Goal: Information Seeking & Learning: Learn about a topic

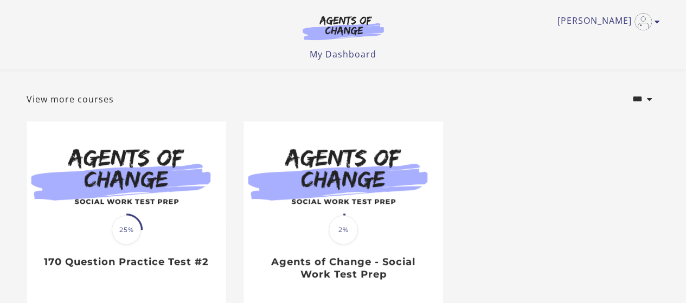
scroll to position [46, 0]
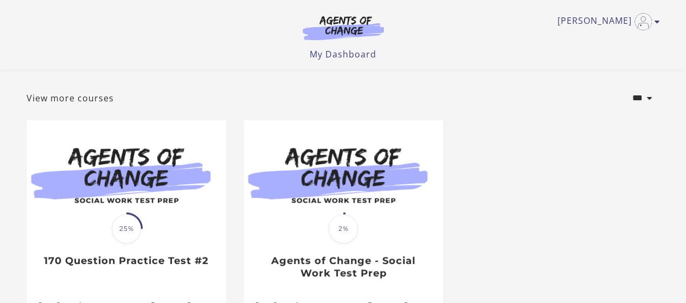
click at [685, 132] on html "Skip to main content Aida V My Account Support Sign Out Toggle menu Menu My Das…" at bounding box center [343, 105] width 686 height 303
click at [93, 103] on link "View more courses" at bounding box center [70, 98] width 87 height 13
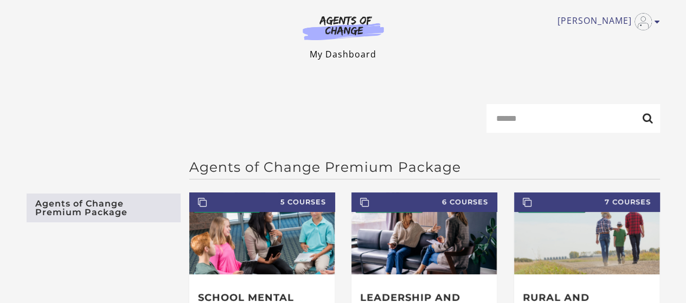
click at [355, 53] on link "My Dashboard" at bounding box center [343, 54] width 67 height 12
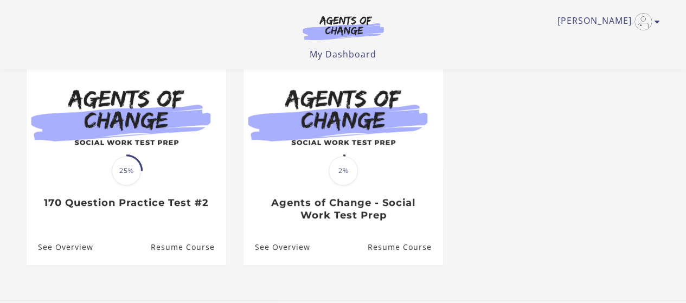
scroll to position [107, 0]
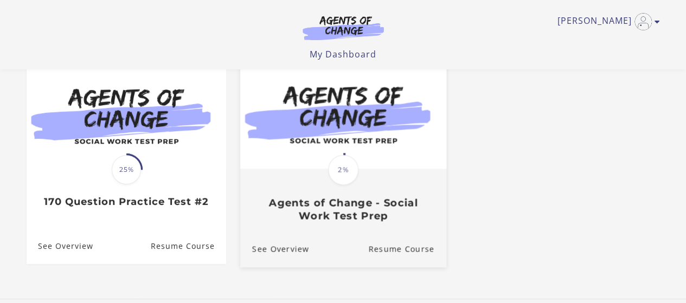
click at [361, 164] on img at bounding box center [343, 112] width 206 height 111
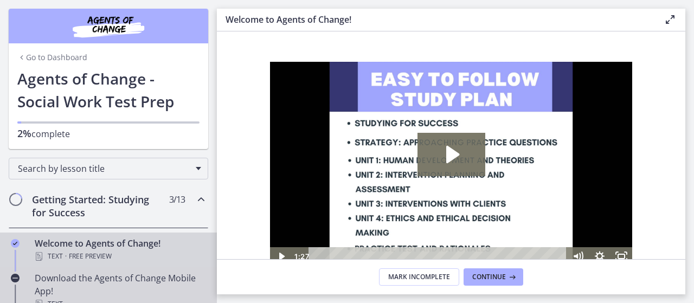
click at [98, 277] on div "Download the Agents of Change Mobile App! Text" at bounding box center [119, 291] width 169 height 39
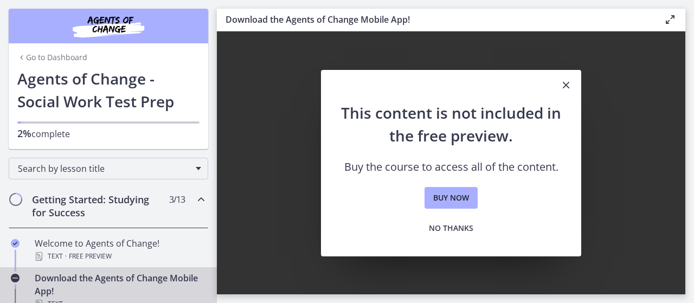
click at [107, 198] on h2 "Getting Started: Studying for Success" at bounding box center [98, 206] width 132 height 26
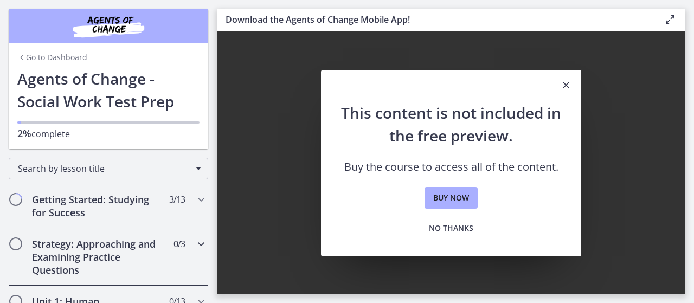
click at [105, 255] on h2 "Strategy: Approaching and Examining Practice Questions" at bounding box center [98, 257] width 132 height 39
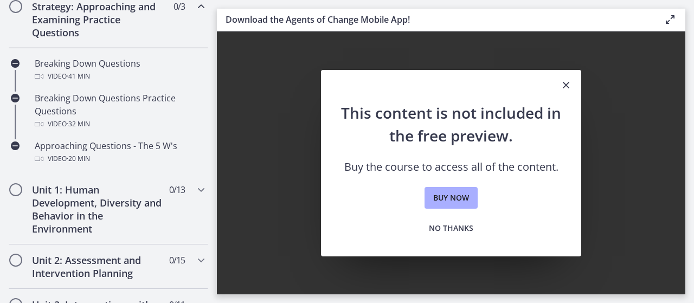
scroll to position [246, 0]
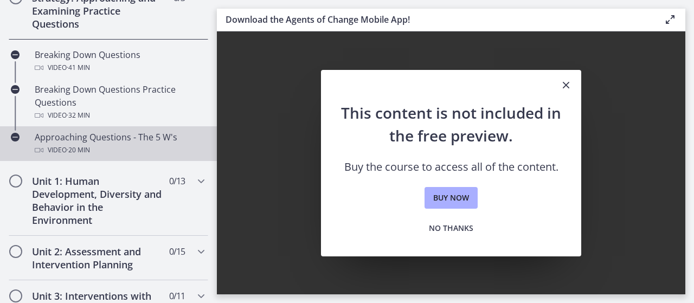
click at [110, 148] on div "Video · 20 min" at bounding box center [119, 150] width 169 height 13
click at [84, 211] on h2 "Unit 1: Human Development, Diversity and Behavior in the Environment" at bounding box center [98, 201] width 132 height 52
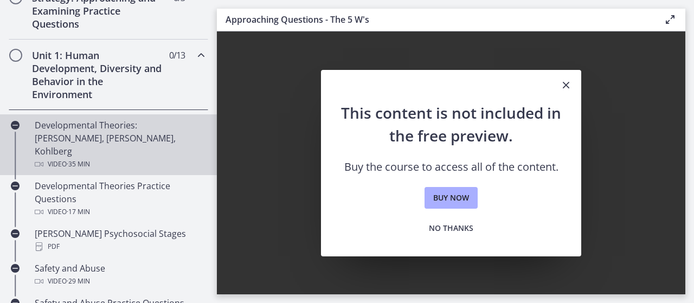
click at [124, 133] on div "Developmental Theories: Erikson, Piaget, Kohlberg Video · 35 min" at bounding box center [119, 145] width 169 height 52
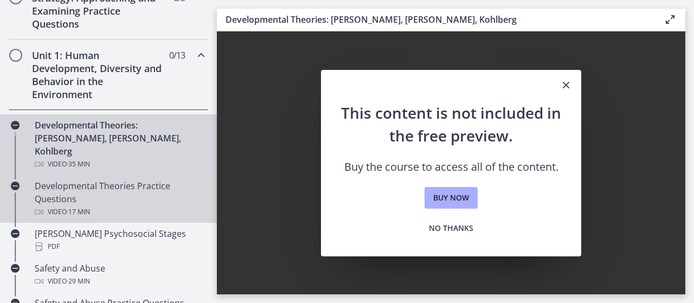
click at [109, 189] on div "Developmental Theories Practice Questions Video · 17 min" at bounding box center [119, 198] width 169 height 39
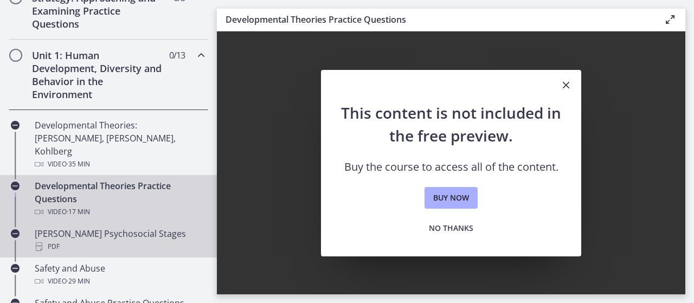
click at [106, 227] on div "Erikson's Psychosocial Stages PDF" at bounding box center [119, 240] width 169 height 26
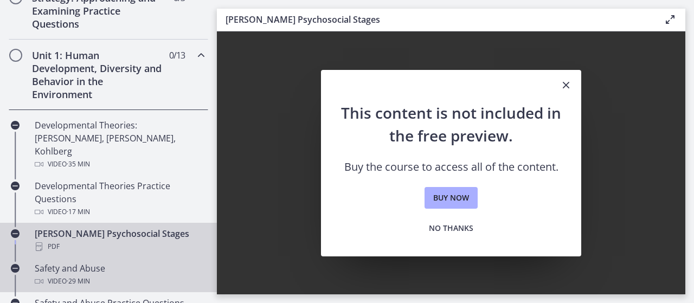
click at [110, 262] on div "Safety and Abuse Video · 29 min" at bounding box center [119, 275] width 169 height 26
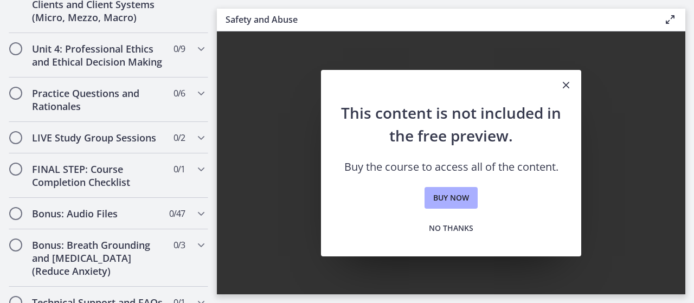
scroll to position [927, 0]
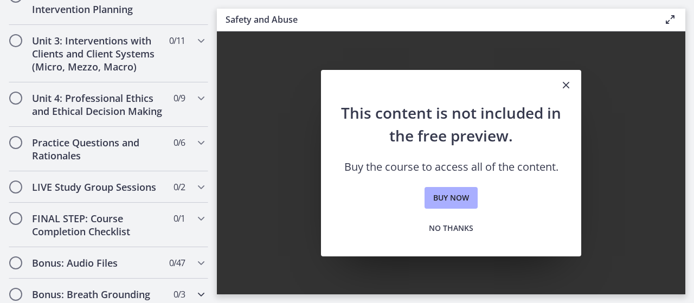
click at [119, 288] on h2 "Bonus: Breath Grounding and Guided Imagery (Reduce Anxiety)" at bounding box center [98, 307] width 132 height 39
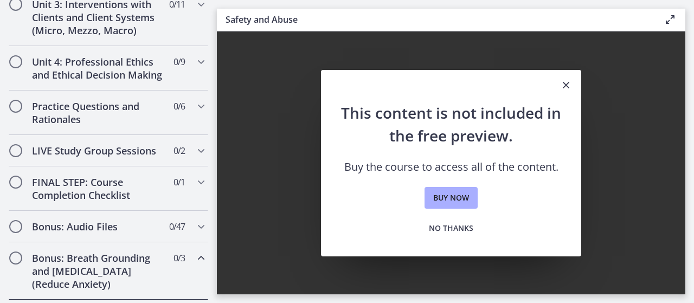
scroll to position [402, 0]
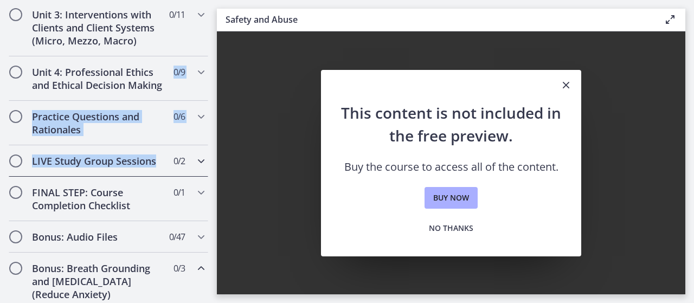
drag, startPoint x: 208, startPoint y: 183, endPoint x: 216, endPoint y: 101, distance: 82.8
click at [216, 101] on nav "Go to Dashboard Go to Dashboard Agents of Change - Social Work Test Prep 2% com…" at bounding box center [108, 151] width 217 height 303
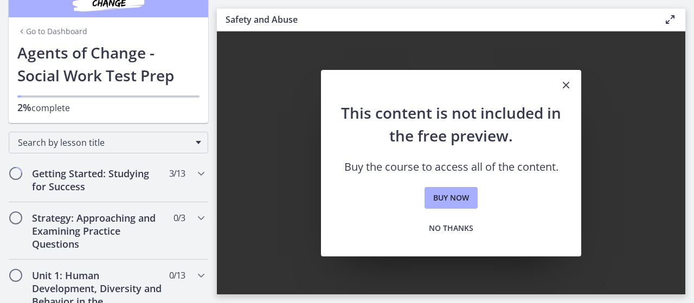
scroll to position [23, 0]
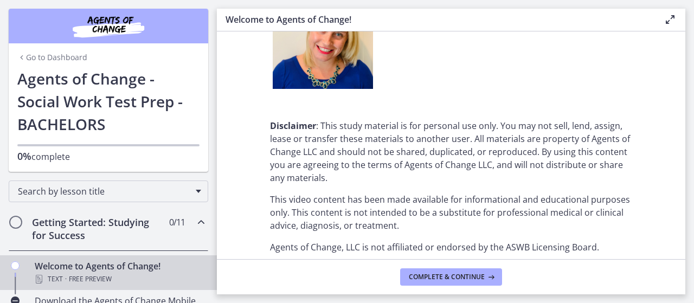
scroll to position [1462, 0]
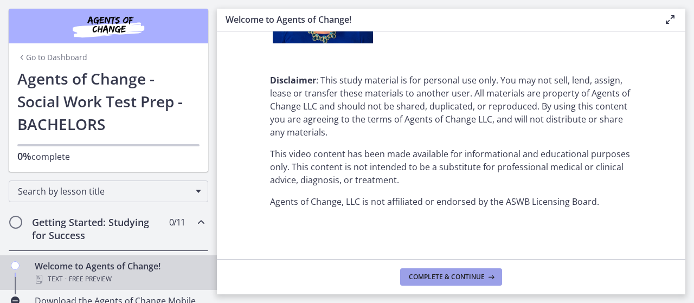
click at [489, 284] on button "Complete & continue" at bounding box center [451, 276] width 102 height 17
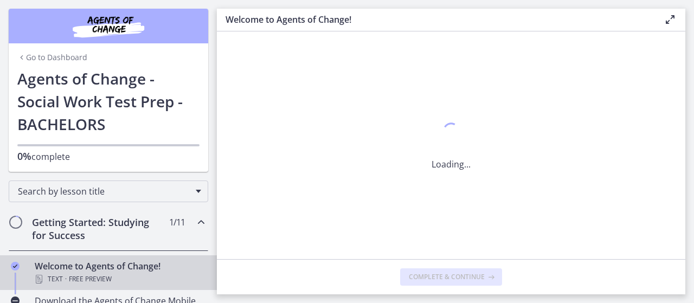
scroll to position [0, 0]
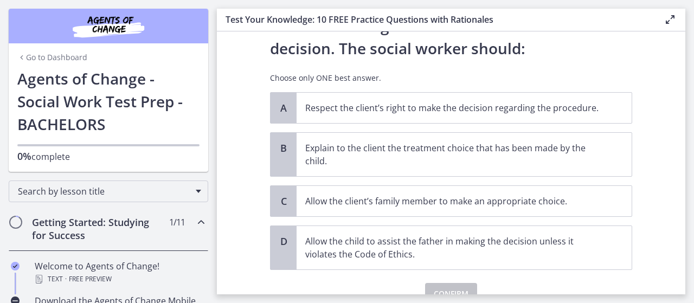
scroll to position [167, 0]
click at [550, 107] on p "Respect the client’s right to make the decision regarding the procedure." at bounding box center [453, 106] width 296 height 13
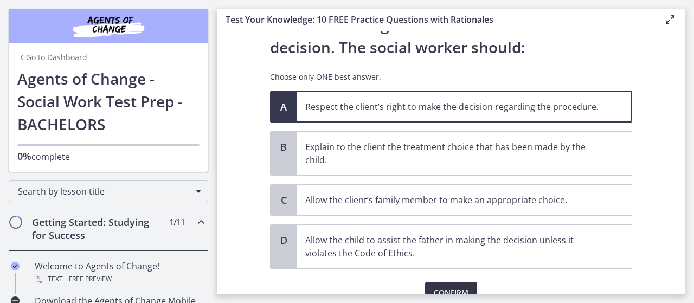
click at [469, 290] on button "Confirm" at bounding box center [451, 293] width 52 height 22
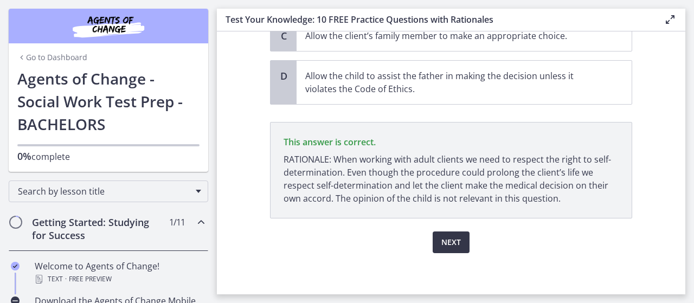
scroll to position [331, 0]
click at [458, 246] on button "Next" at bounding box center [451, 243] width 37 height 22
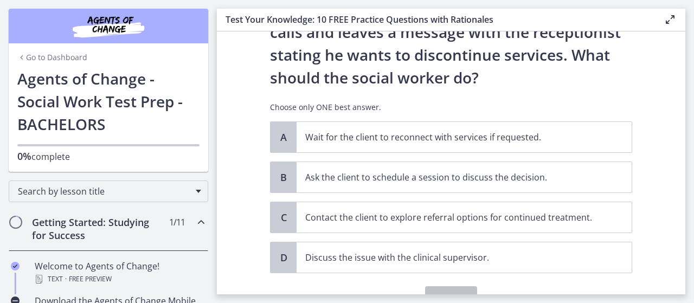
scroll to position [141, 0]
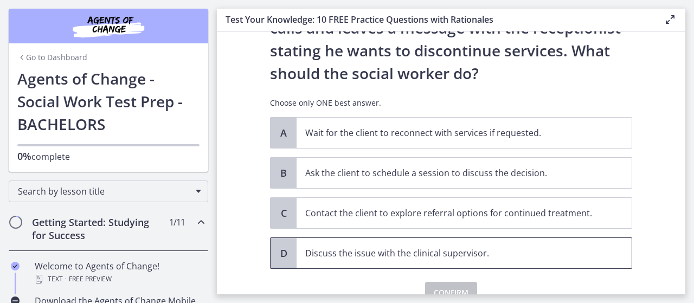
click at [518, 254] on p "Discuss the issue with the clinical supervisor." at bounding box center [453, 253] width 296 height 13
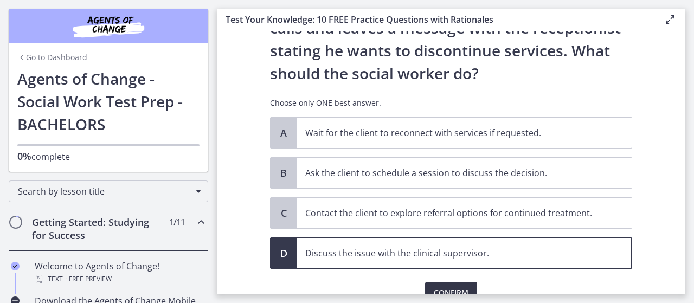
click at [450, 286] on span "Confirm" at bounding box center [451, 292] width 35 height 13
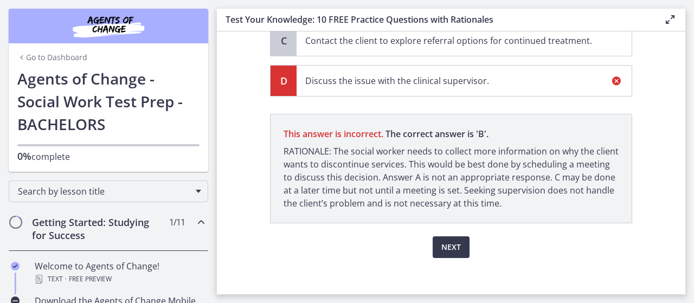
scroll to position [318, 0]
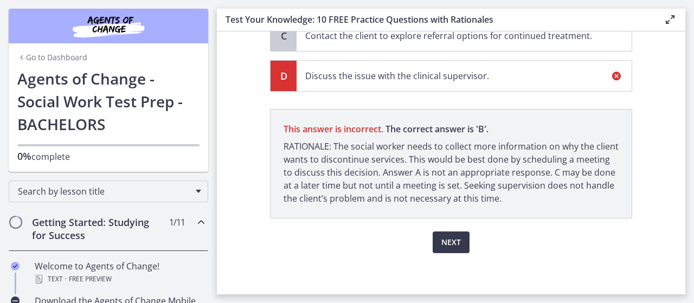
drag, startPoint x: 691, startPoint y: 283, endPoint x: 685, endPoint y: 259, distance: 24.1
click at [685, 260] on main "Test Your Knowledge: 10 FREE Practice Questions with Rationales Enable fullscre…" at bounding box center [455, 151] width 477 height 303
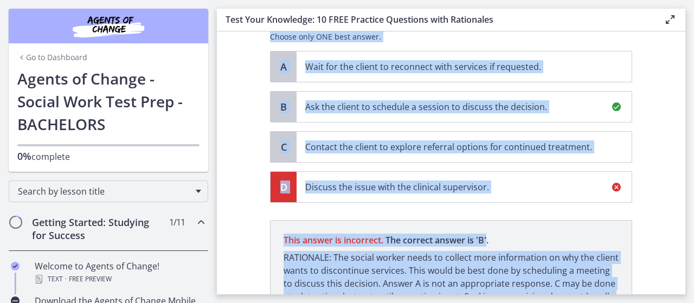
scroll to position [205, 0]
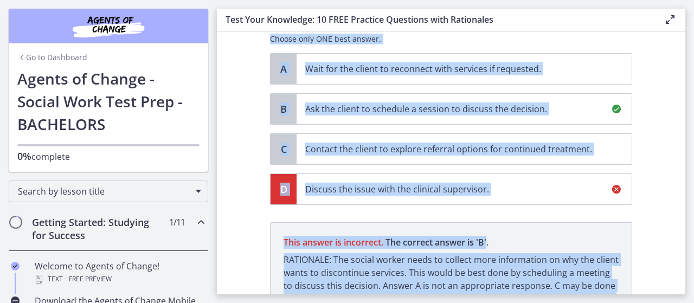
click at [662, 210] on section "Question 2 of 10 A social worker is working in a community mental health settin…" at bounding box center [451, 162] width 469 height 263
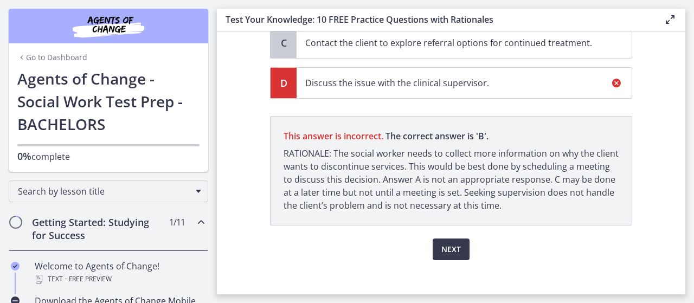
scroll to position [312, 0]
click at [457, 249] on span "Next" at bounding box center [451, 248] width 20 height 13
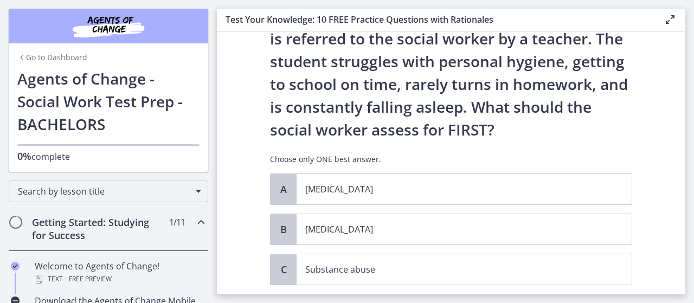
scroll to position [65, 0]
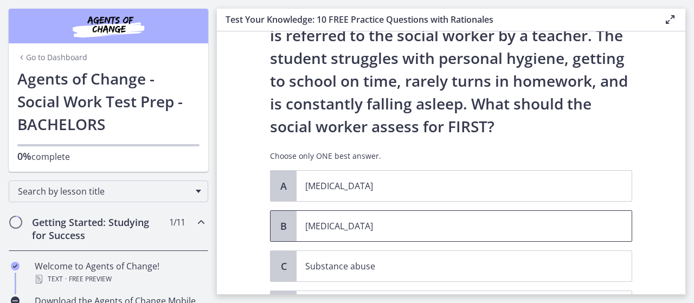
click at [561, 227] on p "Child neglect" at bounding box center [453, 226] width 296 height 13
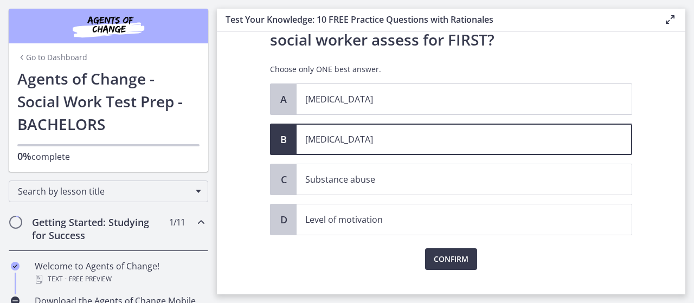
scroll to position [169, 0]
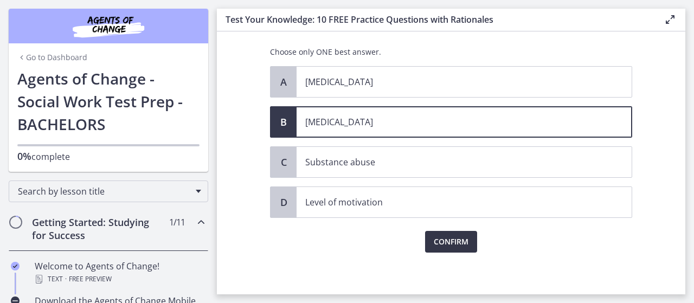
click at [440, 235] on span "Confirm" at bounding box center [451, 241] width 35 height 13
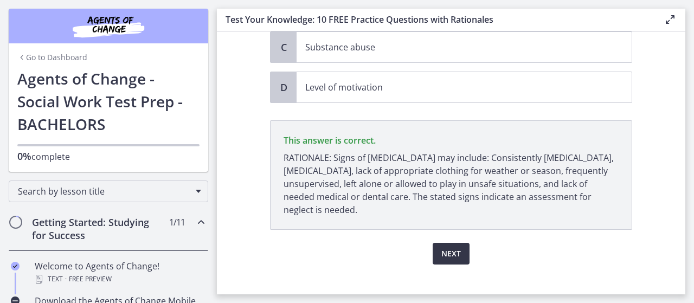
scroll to position [296, 0]
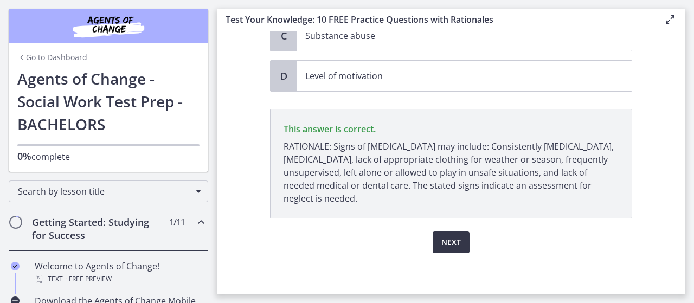
click at [445, 240] on span "Next" at bounding box center [451, 242] width 20 height 13
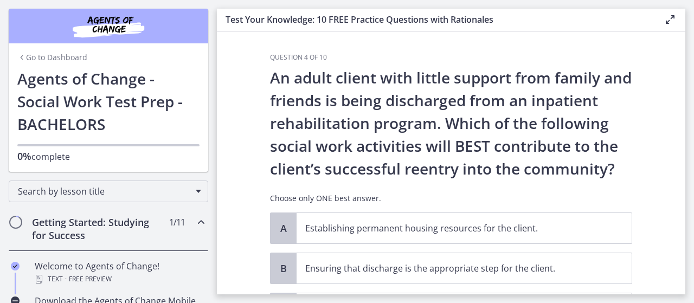
scroll to position [146, 0]
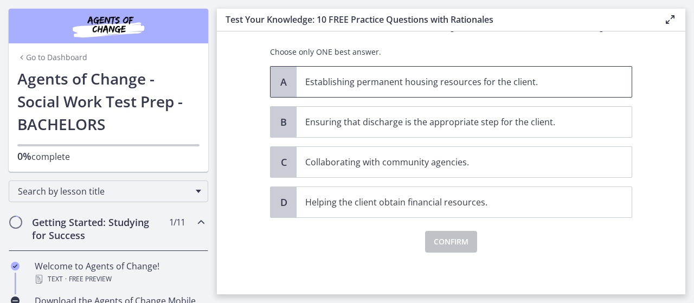
click at [559, 79] on p "Establishing permanent housing resources for the client." at bounding box center [453, 81] width 296 height 13
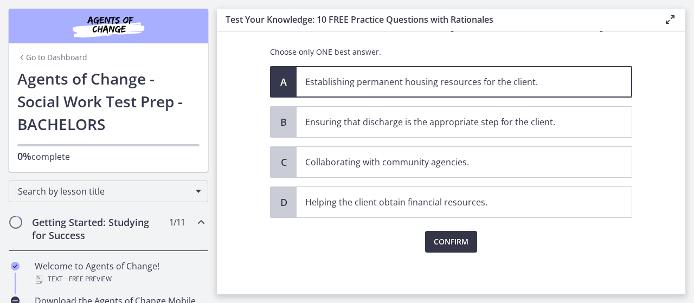
click at [456, 243] on span "Confirm" at bounding box center [451, 241] width 35 height 13
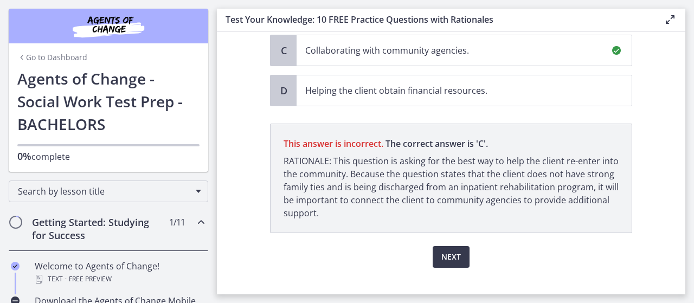
scroll to position [273, 0]
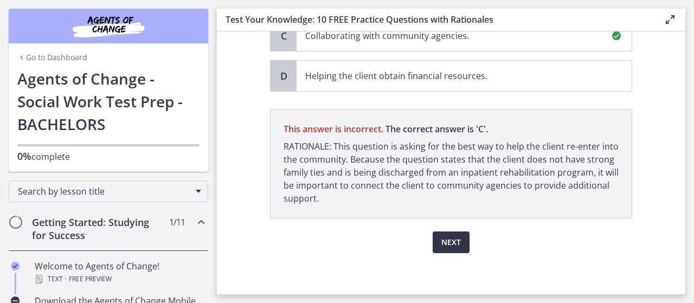
click at [454, 241] on span "Next" at bounding box center [451, 242] width 20 height 13
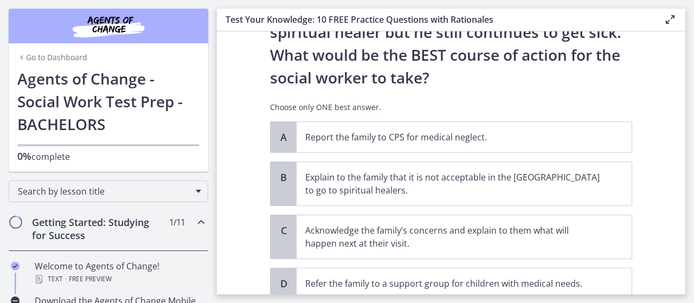
scroll to position [227, 0]
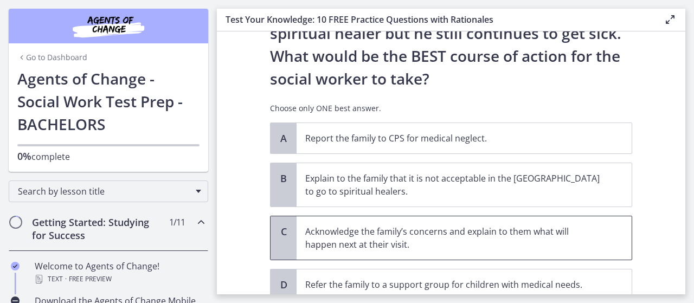
click at [583, 245] on p "Acknowledge the family’s concerns and explain to them what will happen next at …" at bounding box center [453, 238] width 296 height 26
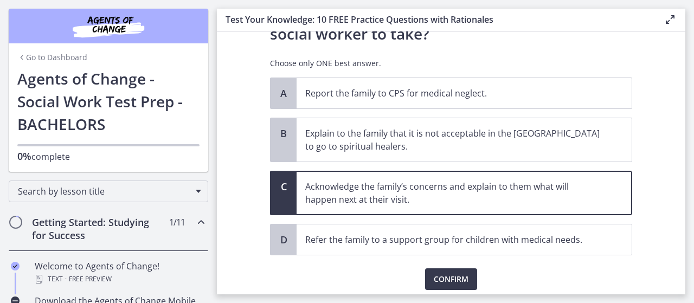
scroll to position [309, 0]
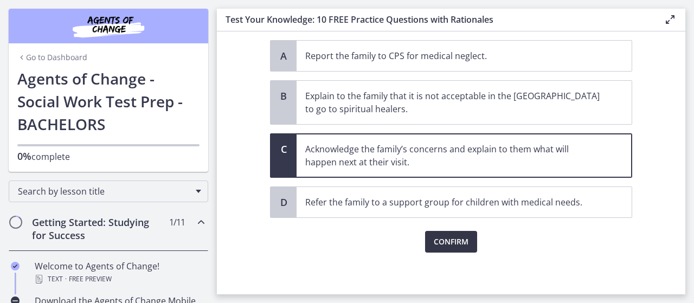
click at [459, 243] on span "Confirm" at bounding box center [451, 241] width 35 height 13
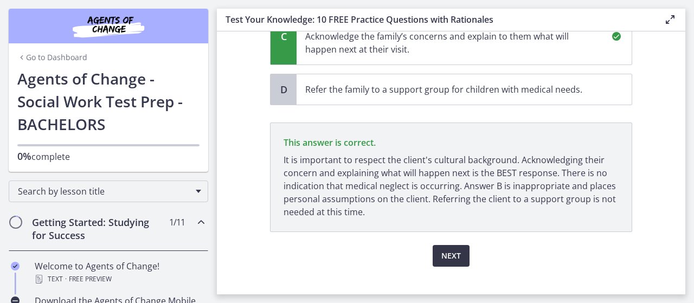
scroll to position [435, 0]
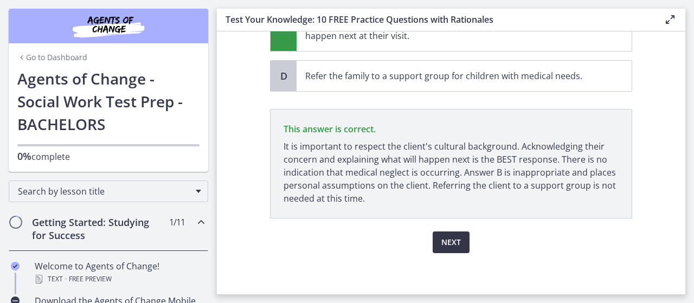
click at [447, 246] on span "Next" at bounding box center [451, 242] width 20 height 13
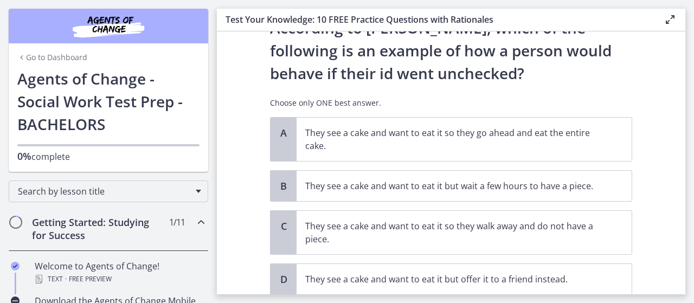
scroll to position [52, 0]
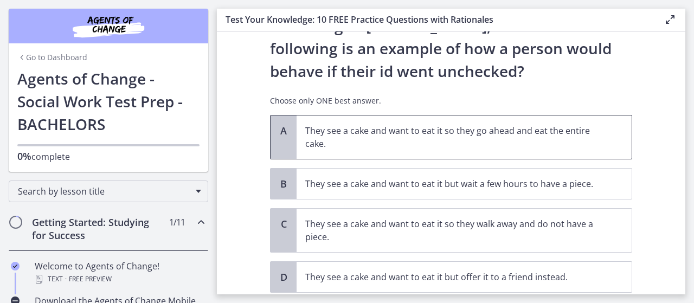
click at [572, 152] on span "They see a cake and want to eat it so they go ahead and eat the entire cake." at bounding box center [464, 137] width 335 height 43
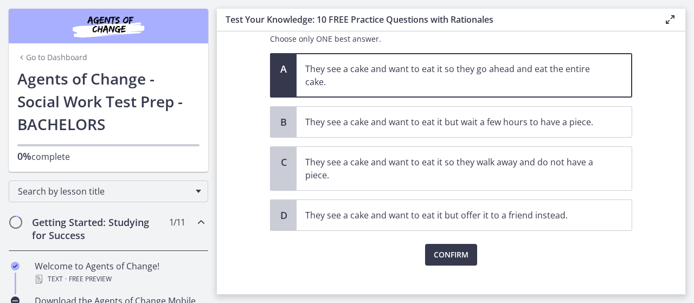
scroll to position [127, 0]
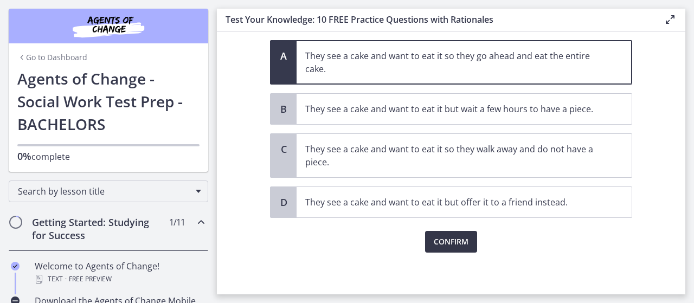
click at [440, 241] on span "Confirm" at bounding box center [451, 241] width 35 height 13
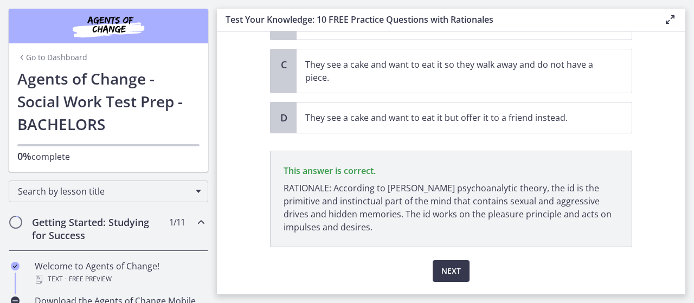
scroll to position [240, 0]
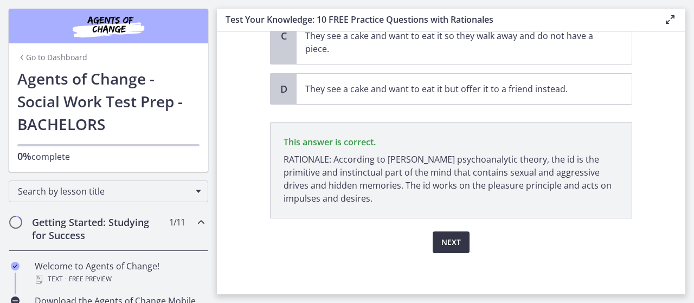
click at [454, 240] on span "Next" at bounding box center [451, 242] width 20 height 13
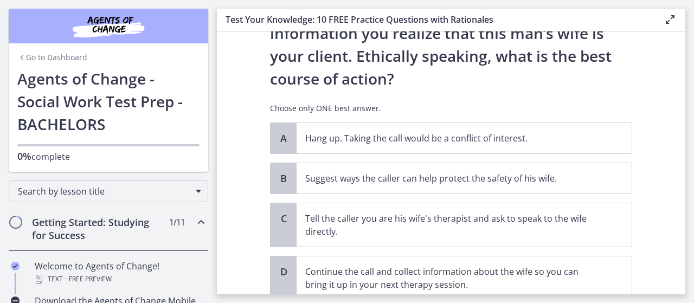
scroll to position [160, 0]
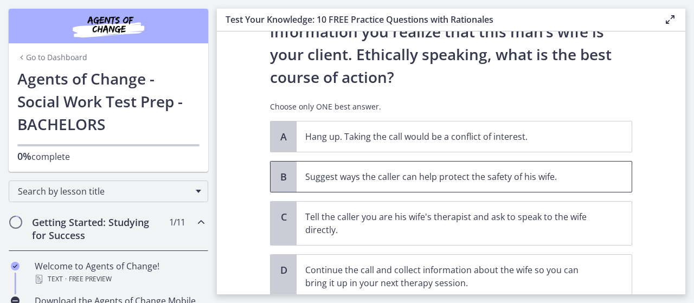
click at [534, 175] on p "Suggest ways the caller can help protect the safety of his wife." at bounding box center [453, 176] width 296 height 13
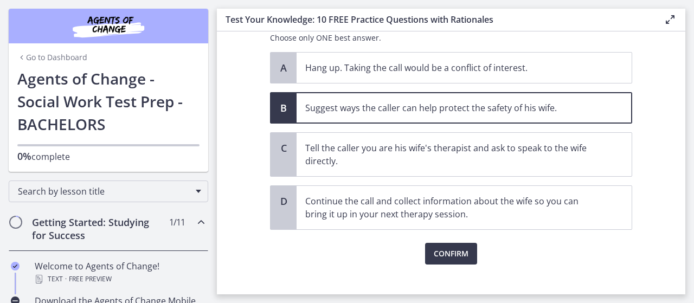
scroll to position [241, 0]
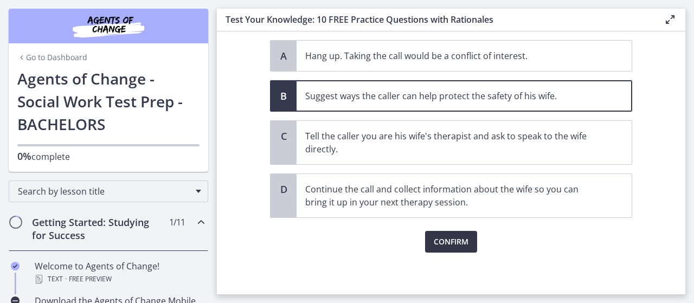
click at [464, 239] on span "Confirm" at bounding box center [451, 241] width 35 height 13
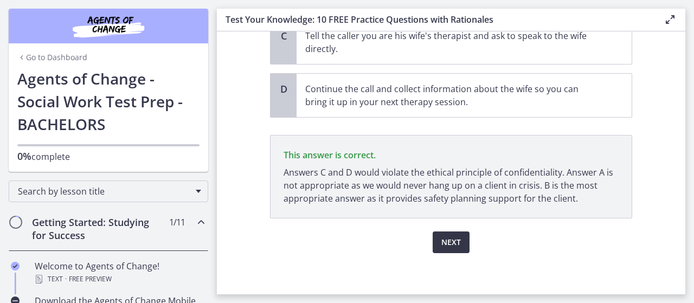
scroll to position [341, 0]
click at [453, 239] on span "Next" at bounding box center [451, 242] width 20 height 13
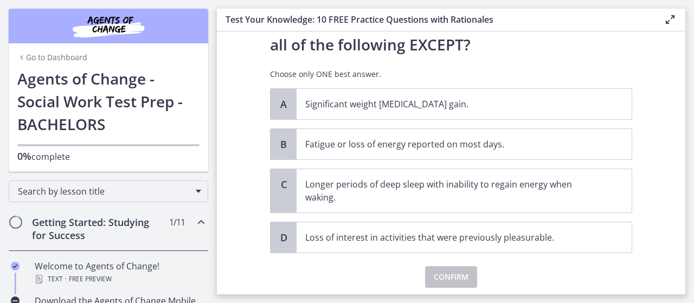
scroll to position [56, 0]
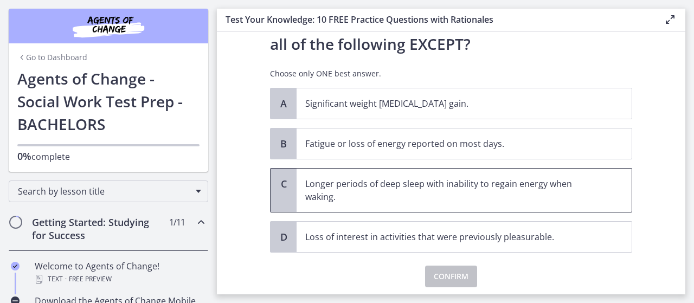
click at [554, 195] on p "Longer periods of deep sleep with inability to regain energy when waking." at bounding box center [453, 190] width 296 height 26
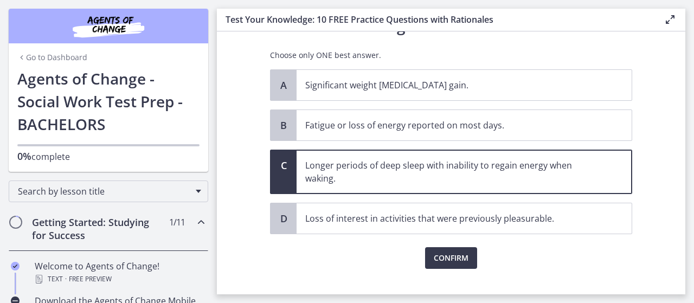
scroll to position [85, 0]
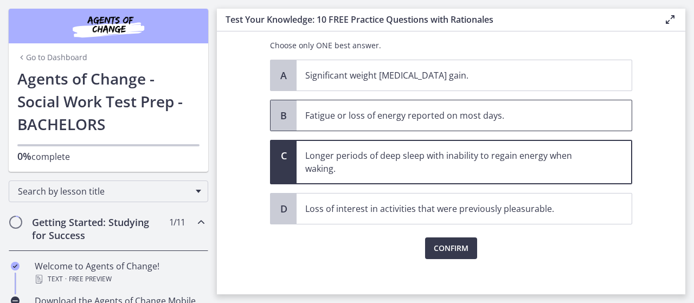
click at [497, 109] on p "Fatigue or loss of energy reported on most days." at bounding box center [453, 115] width 296 height 13
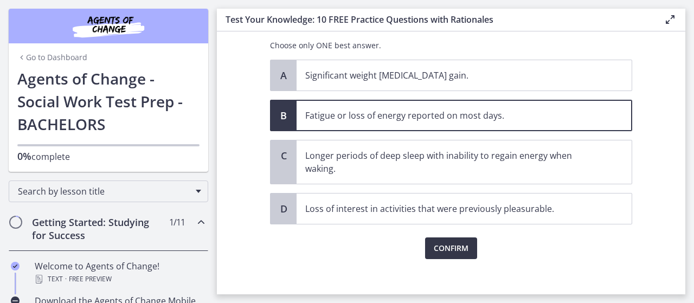
click at [442, 246] on span "Confirm" at bounding box center [451, 248] width 35 height 13
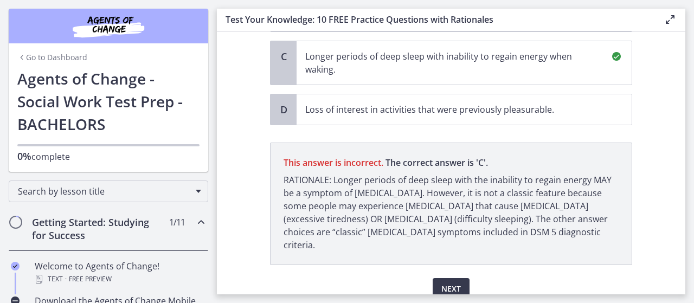
scroll to position [217, 0]
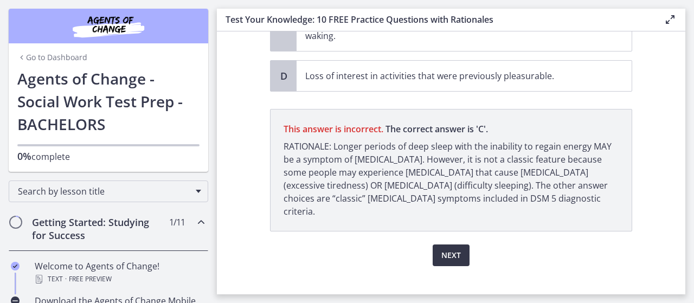
click at [450, 249] on span "Next" at bounding box center [451, 255] width 20 height 13
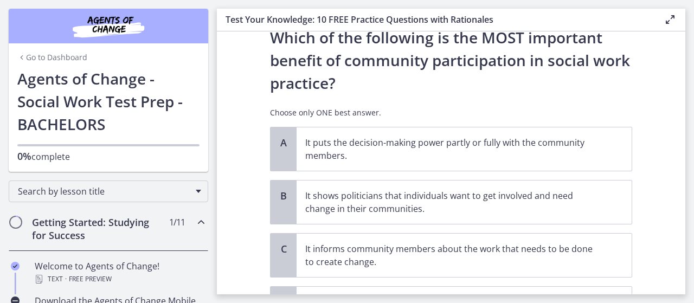
scroll to position [36, 0]
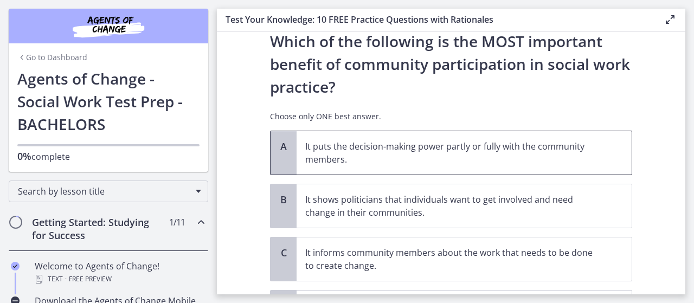
click at [553, 146] on p "It puts the decision-making power partly or fully with the community members." at bounding box center [453, 153] width 296 height 26
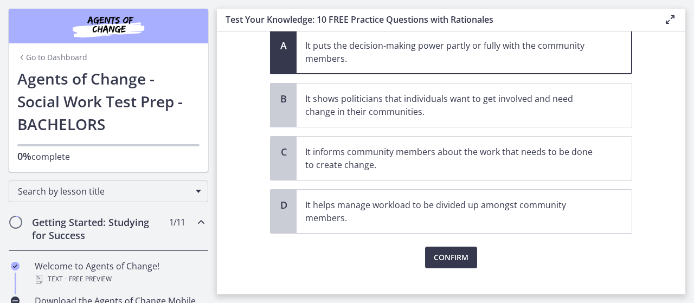
scroll to position [153, 0]
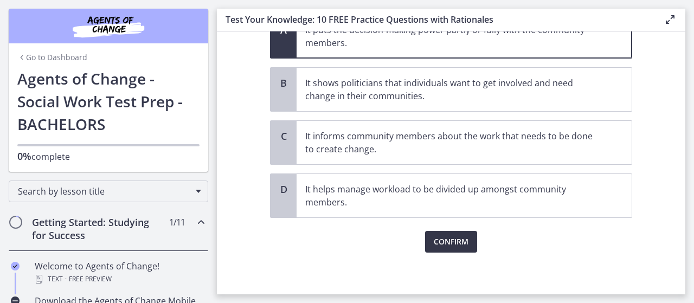
click at [460, 241] on span "Confirm" at bounding box center [451, 241] width 35 height 13
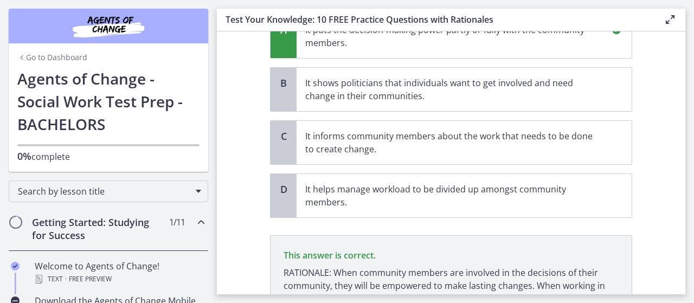
scroll to position [266, 0]
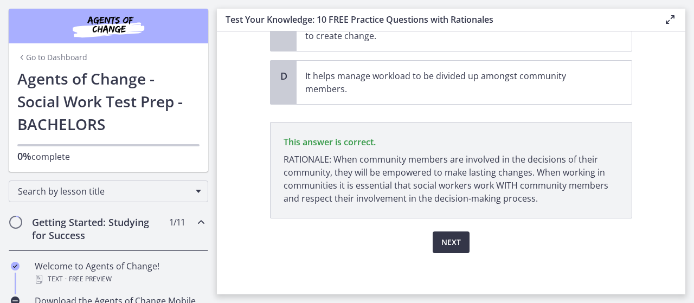
click at [451, 238] on span "Next" at bounding box center [451, 242] width 20 height 13
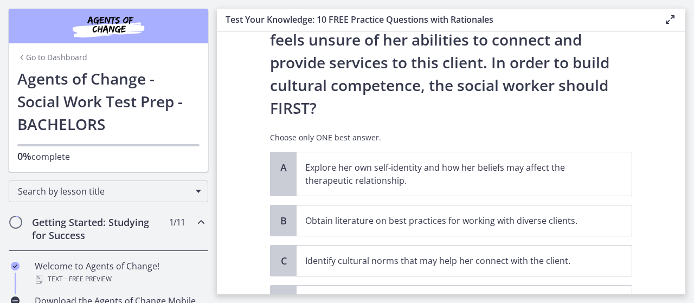
scroll to position [185, 0]
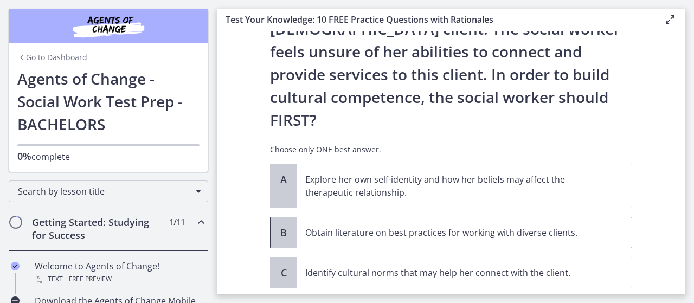
click at [553, 217] on span "Obtain literature on best practices for working with diverse clients." at bounding box center [464, 232] width 335 height 30
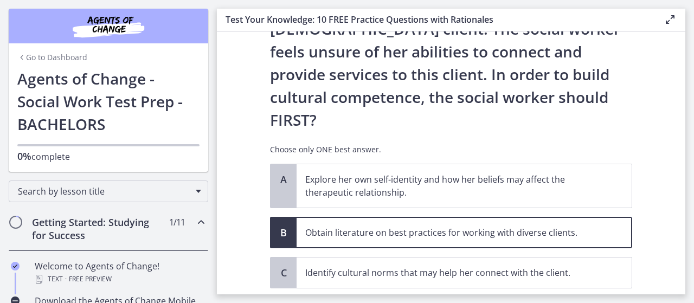
scroll to position [251, 0]
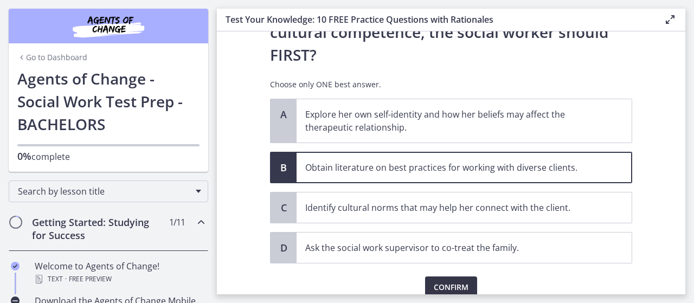
click at [467, 277] on button "Confirm" at bounding box center [451, 288] width 52 height 22
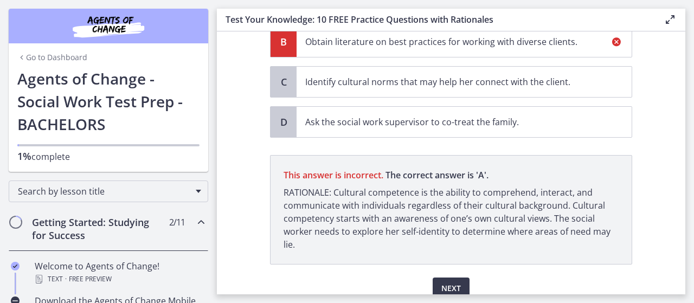
scroll to position [377, 0]
click at [461, 277] on button "Next" at bounding box center [451, 288] width 37 height 22
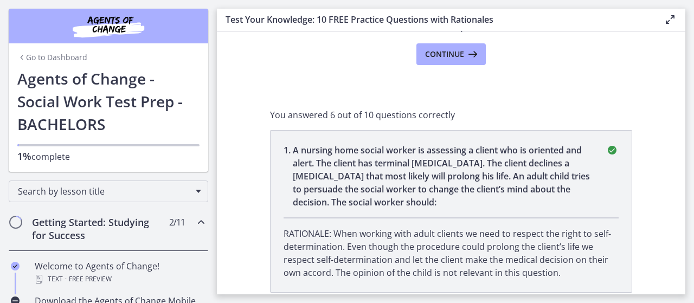
scroll to position [0, 0]
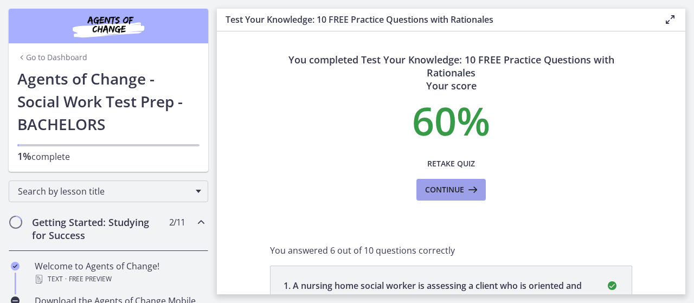
click at [437, 199] on button "Continue" at bounding box center [450, 190] width 69 height 22
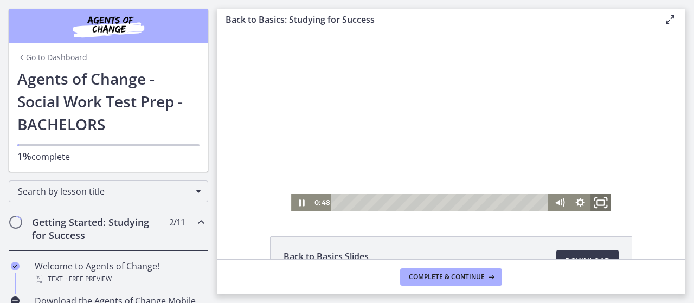
click at [596, 201] on icon "Fullscreen" at bounding box center [600, 203] width 25 height 21
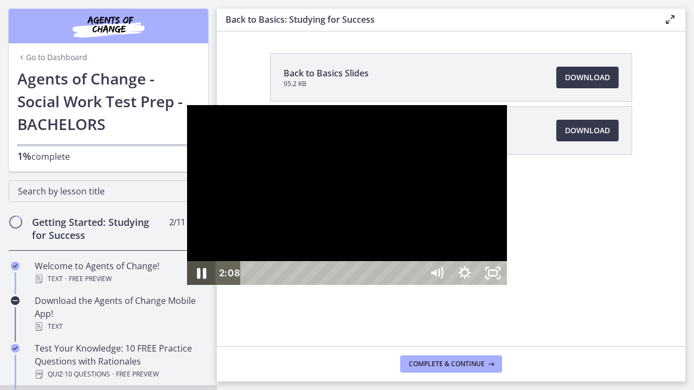
click at [184, 288] on icon "Pause" at bounding box center [201, 273] width 34 height 29
click at [507, 105] on div at bounding box center [347, 195] width 320 height 180
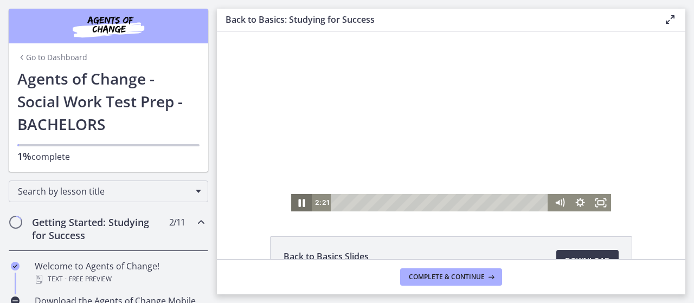
click at [298, 206] on icon "Pause" at bounding box center [301, 203] width 7 height 8
click at [301, 200] on icon "Play Video" at bounding box center [302, 203] width 25 height 21
click at [597, 204] on rect "Fullscreen" at bounding box center [601, 202] width 8 height 5
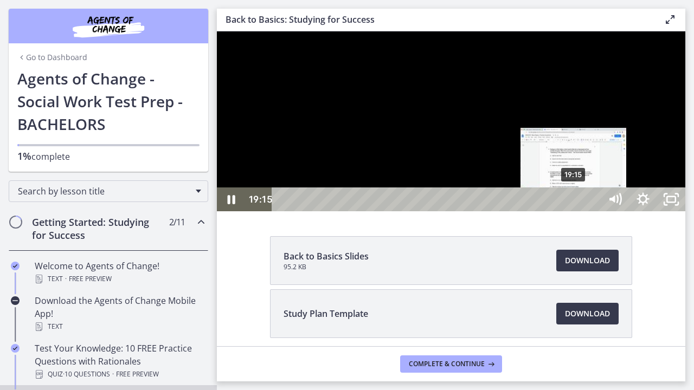
click at [575, 211] on div "19:15" at bounding box center [438, 200] width 312 height 24
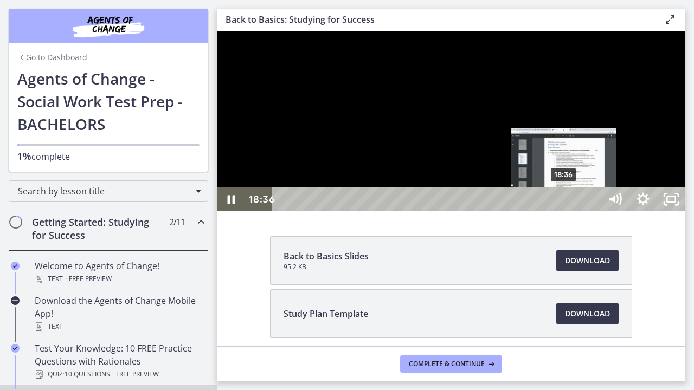
click at [565, 211] on div "18:36" at bounding box center [438, 200] width 312 height 24
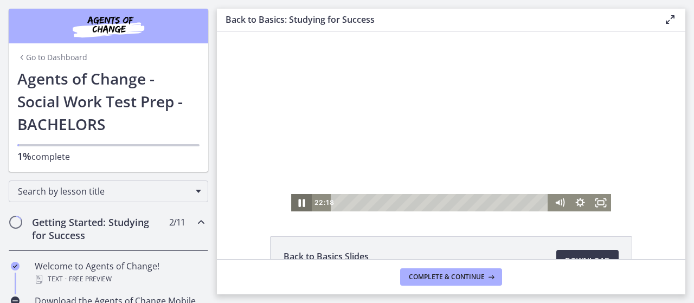
click at [297, 205] on icon "Pause" at bounding box center [301, 203] width 25 height 21
click at [294, 203] on icon "Play Video" at bounding box center [302, 203] width 25 height 21
click at [601, 204] on icon "Fullscreen" at bounding box center [600, 203] width 25 height 21
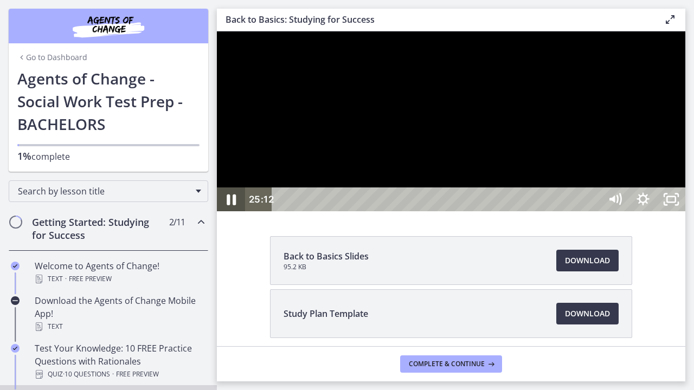
click at [234, 214] on icon "Pause" at bounding box center [231, 199] width 34 height 29
click at [230, 204] on icon "Play Video" at bounding box center [231, 200] width 7 height 10
click at [231, 214] on icon "Pause" at bounding box center [231, 199] width 34 height 29
click at [231, 206] on icon "Play Video" at bounding box center [232, 200] width 9 height 12
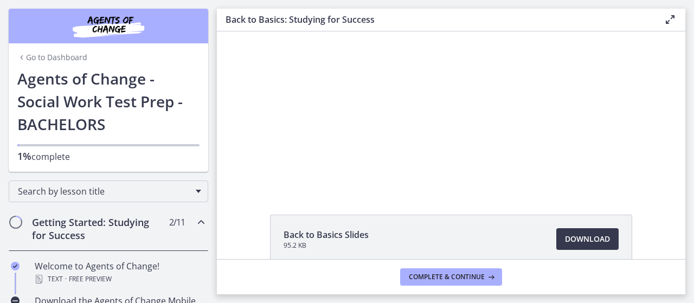
scroll to position [23, 0]
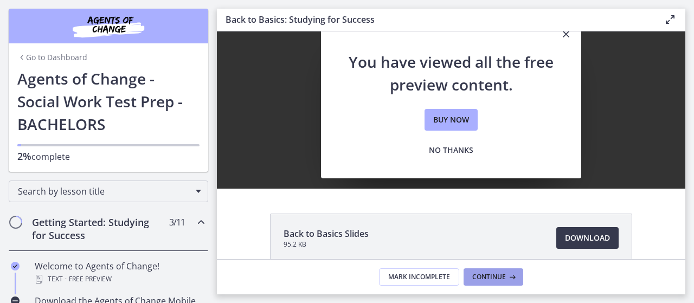
click at [486, 279] on span "Continue" at bounding box center [489, 277] width 34 height 9
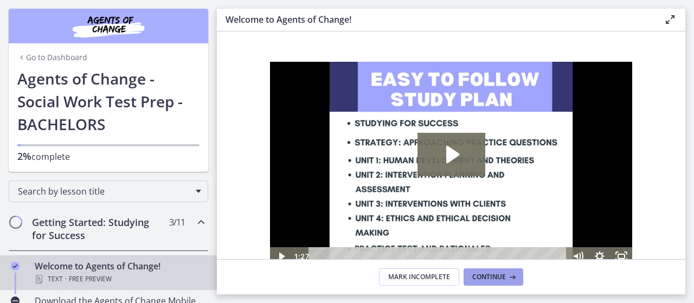
click at [493, 278] on span "Continue" at bounding box center [489, 277] width 34 height 9
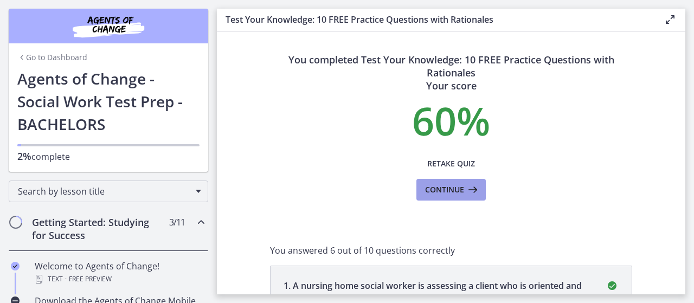
click at [450, 187] on span "Continue" at bounding box center [444, 189] width 39 height 13
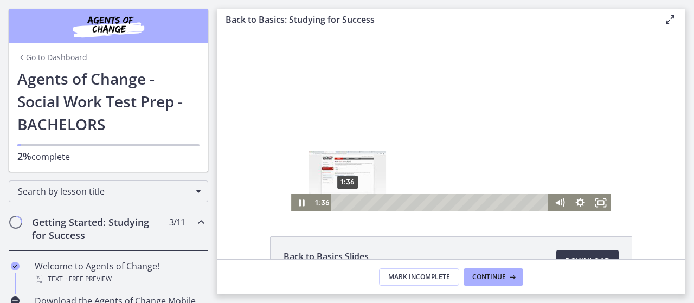
click at [344, 203] on div "1:36" at bounding box center [441, 202] width 206 height 17
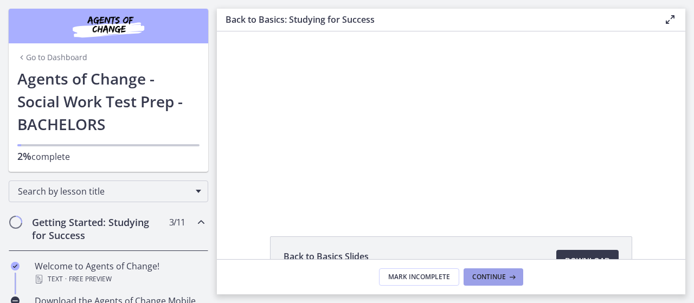
click at [491, 279] on span "Continue" at bounding box center [489, 277] width 34 height 9
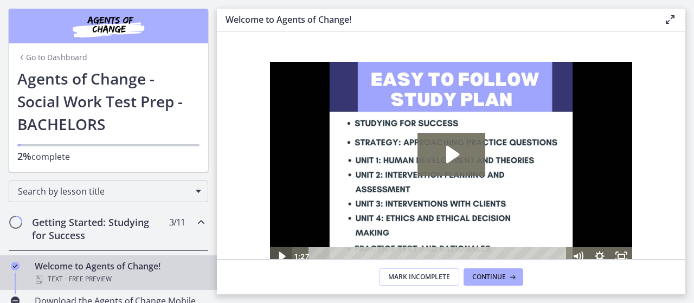
click at [281, 258] on icon "Play Video" at bounding box center [282, 256] width 7 height 9
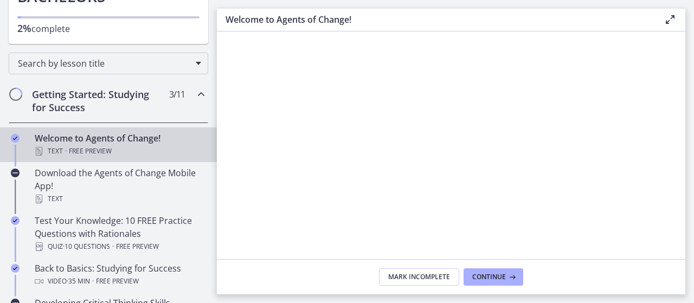
scroll to position [95, 0]
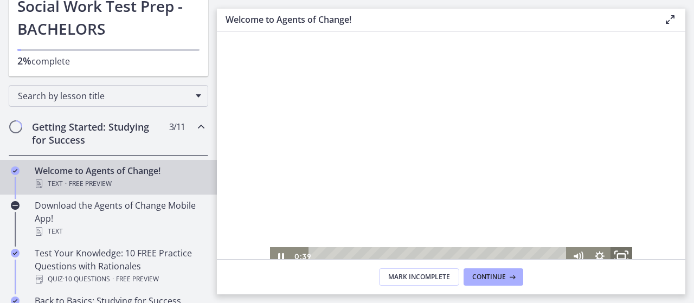
click at [623, 254] on rect "Fullscreen" at bounding box center [622, 256] width 8 height 5
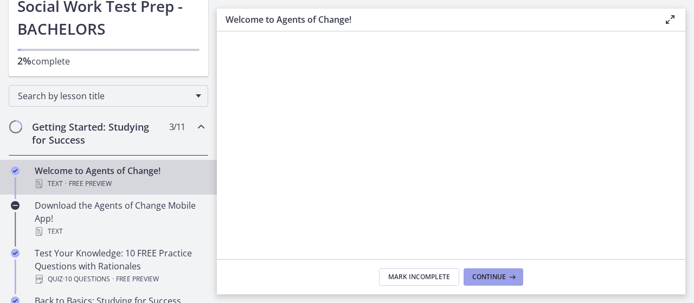
click at [500, 275] on span "Continue" at bounding box center [489, 277] width 34 height 9
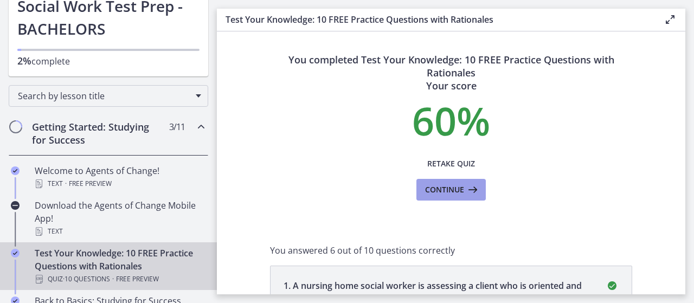
click at [466, 193] on icon at bounding box center [471, 189] width 15 height 13
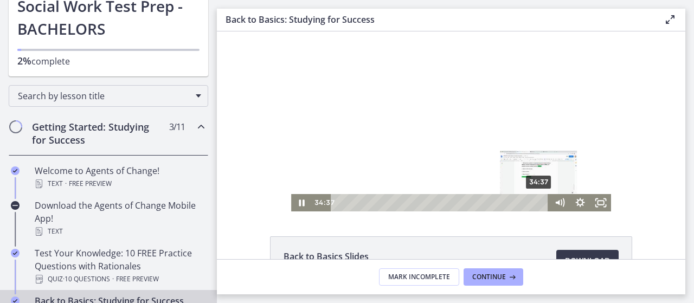
click at [536, 204] on div "34:37" at bounding box center [441, 202] width 206 height 17
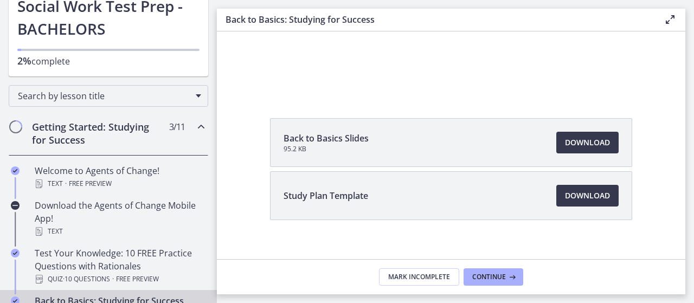
scroll to position [130, 0]
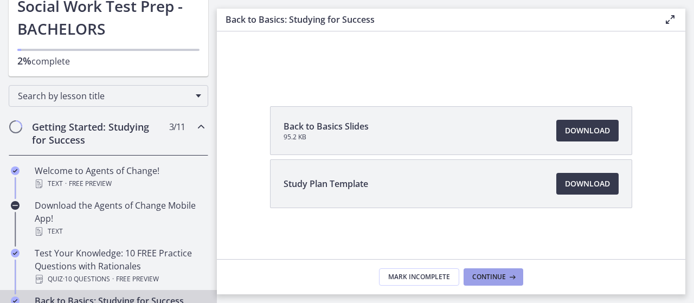
click at [509, 280] on icon at bounding box center [511, 277] width 11 height 9
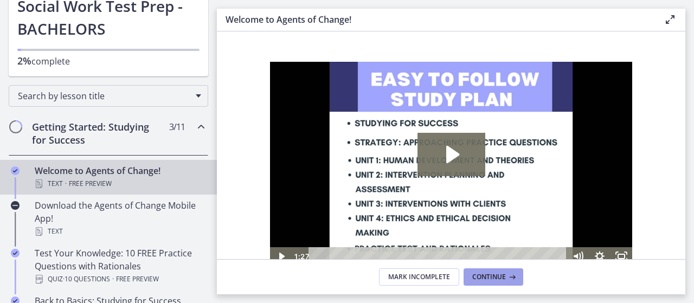
click at [502, 278] on span "Continue" at bounding box center [489, 277] width 34 height 9
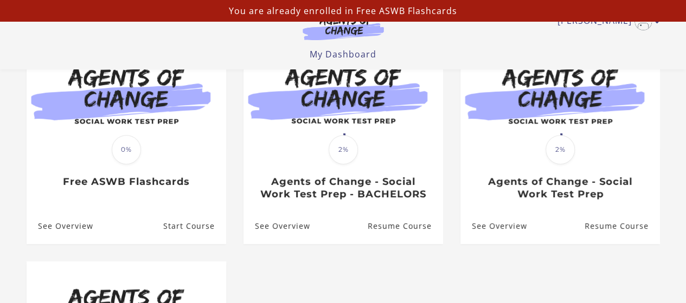
scroll to position [123, 0]
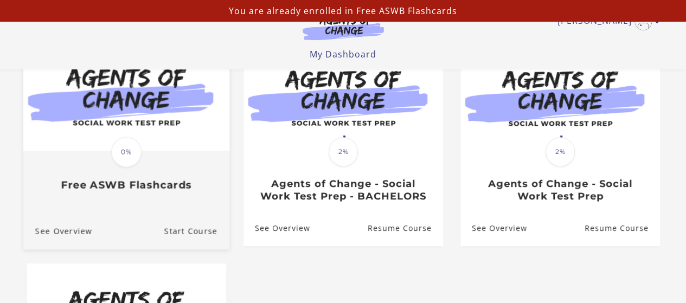
click at [183, 170] on div "Translation missing: en.liquid.partials.dashboard_course_card.progress_descript…" at bounding box center [126, 172] width 206 height 40
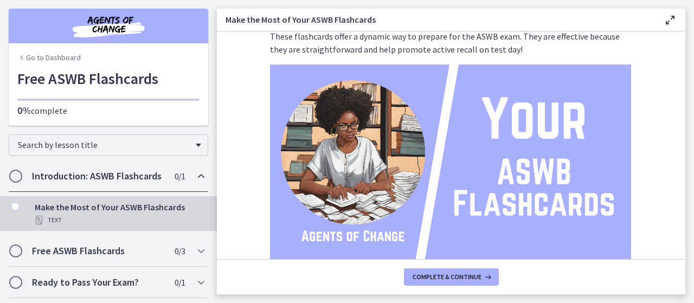
scroll to position [30, 0]
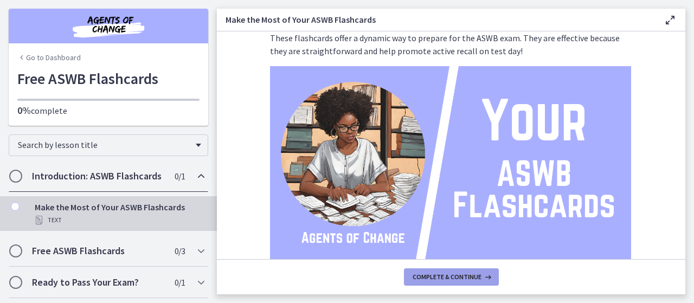
click at [457, 275] on span "Complete & continue" at bounding box center [447, 277] width 69 height 9
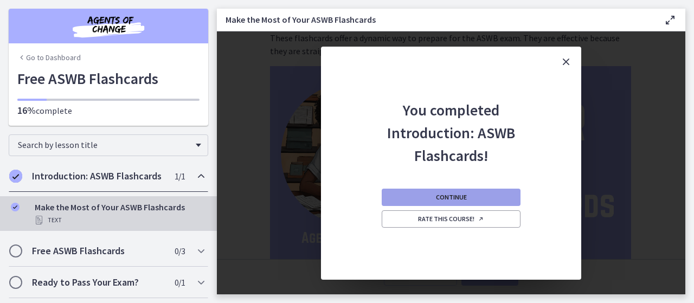
click at [467, 195] on button "Continue" at bounding box center [451, 197] width 139 height 17
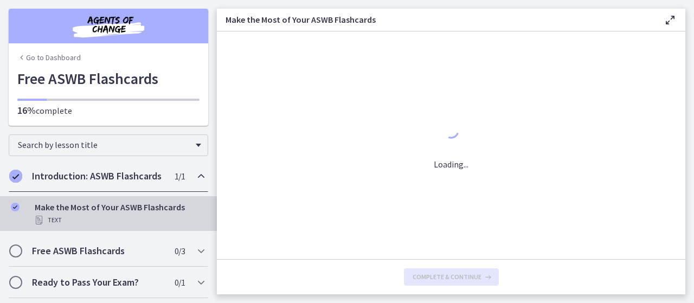
scroll to position [0, 0]
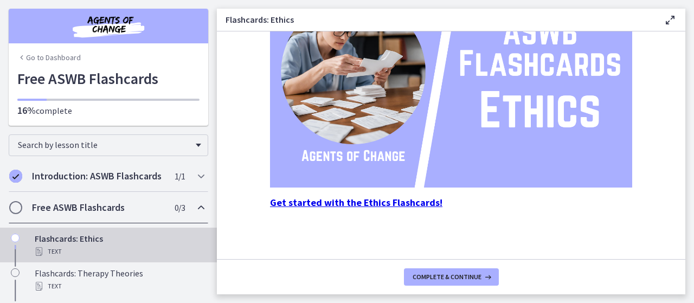
scroll to position [171, 0]
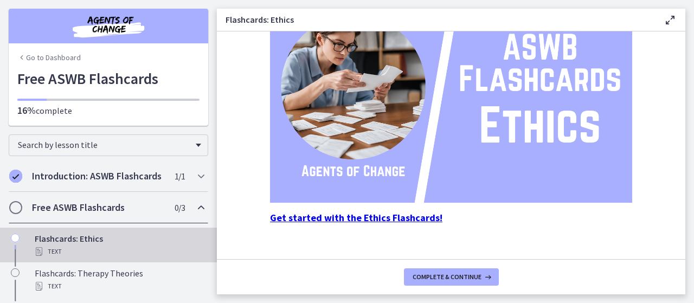
click at [499, 144] on img at bounding box center [451, 101] width 362 height 204
click at [400, 219] on strong "Get started with the Ethics Flashcards!" at bounding box center [356, 217] width 172 height 12
